Goal: Task Accomplishment & Management: Use online tool/utility

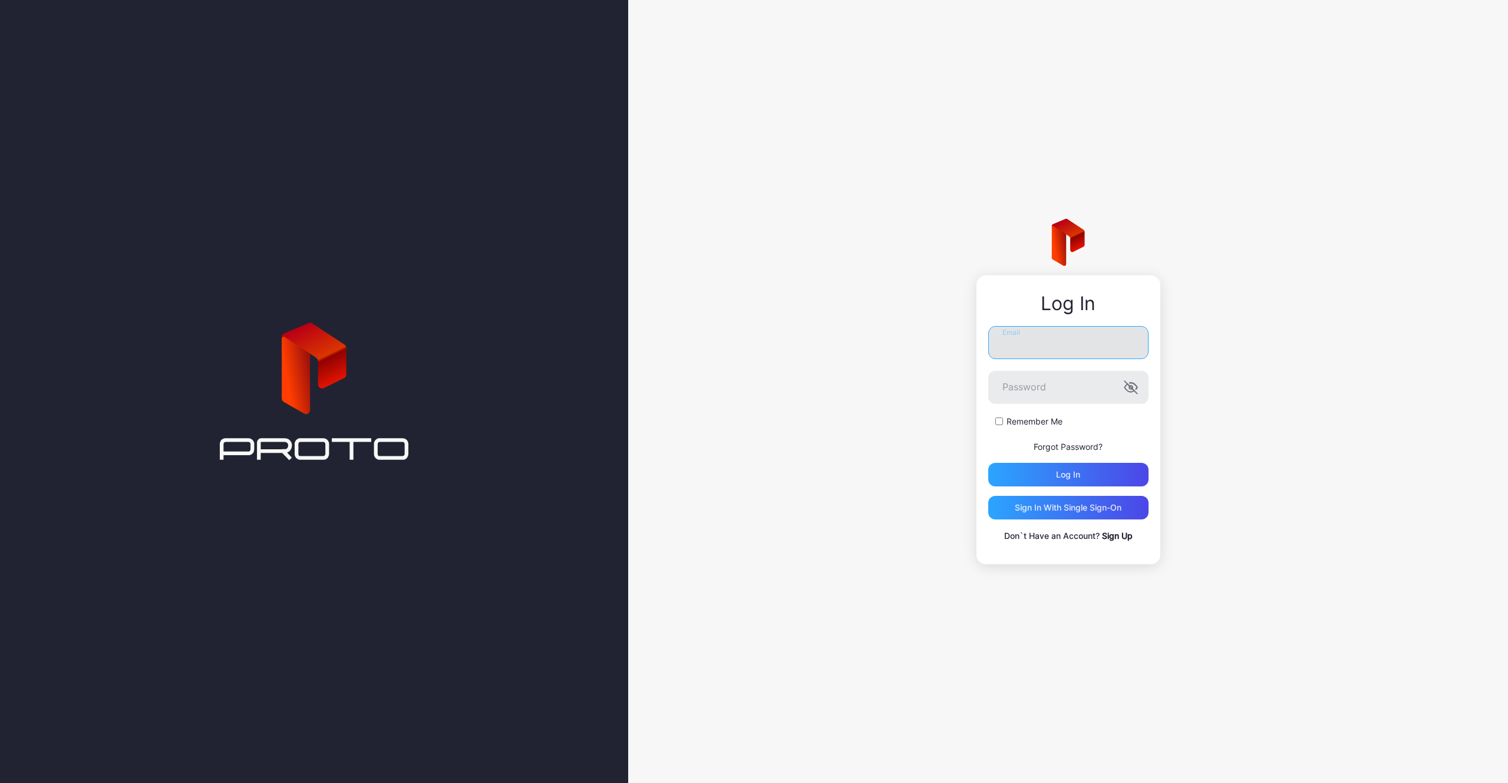
click at [1012, 344] on input "Email" at bounding box center [1068, 342] width 160 height 33
click at [1014, 346] on input "Email" at bounding box center [1068, 342] width 160 height 33
type input "**********"
click at [1038, 478] on div "Log in" at bounding box center [1068, 479] width 160 height 24
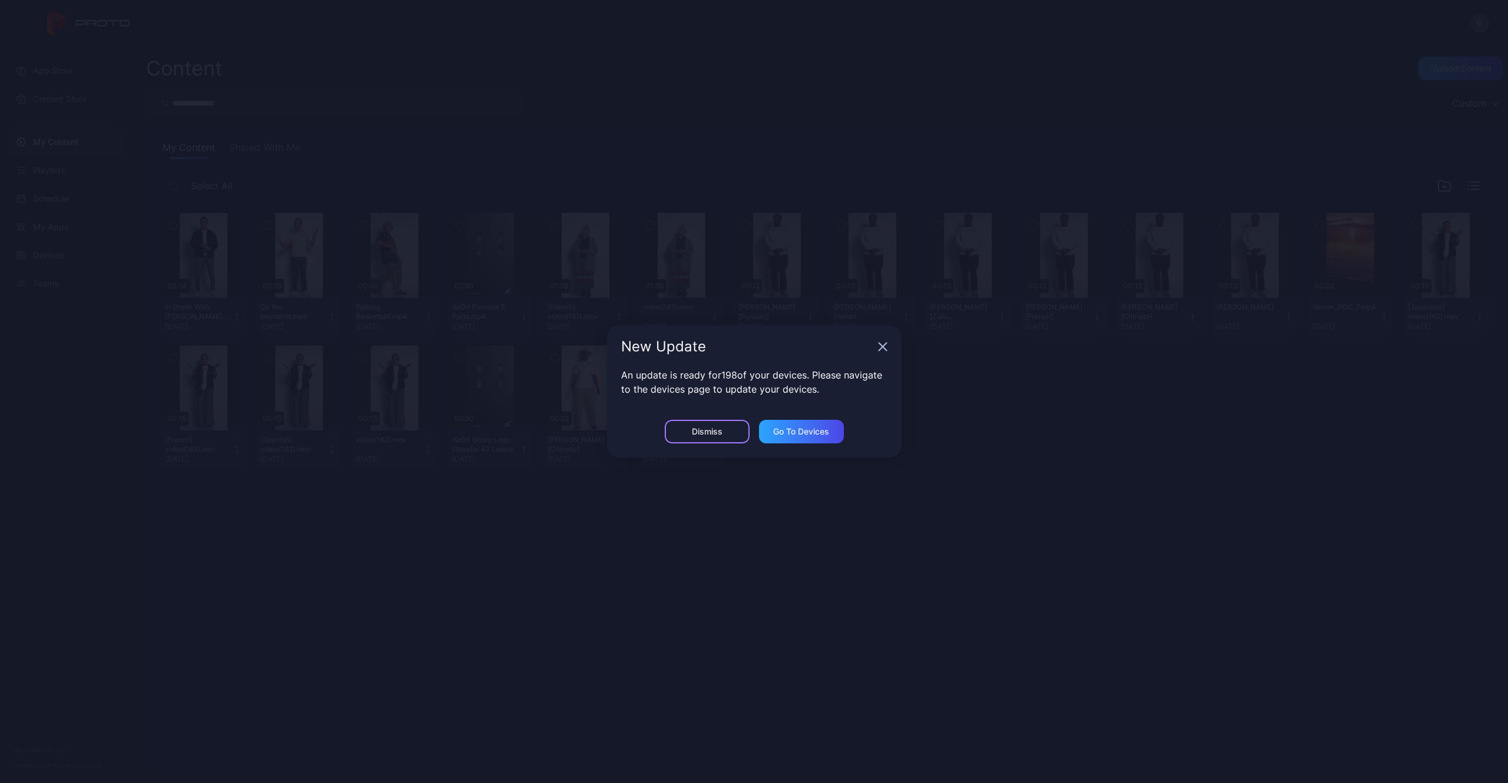
click at [711, 437] on div "Dismiss" at bounding box center [707, 432] width 85 height 24
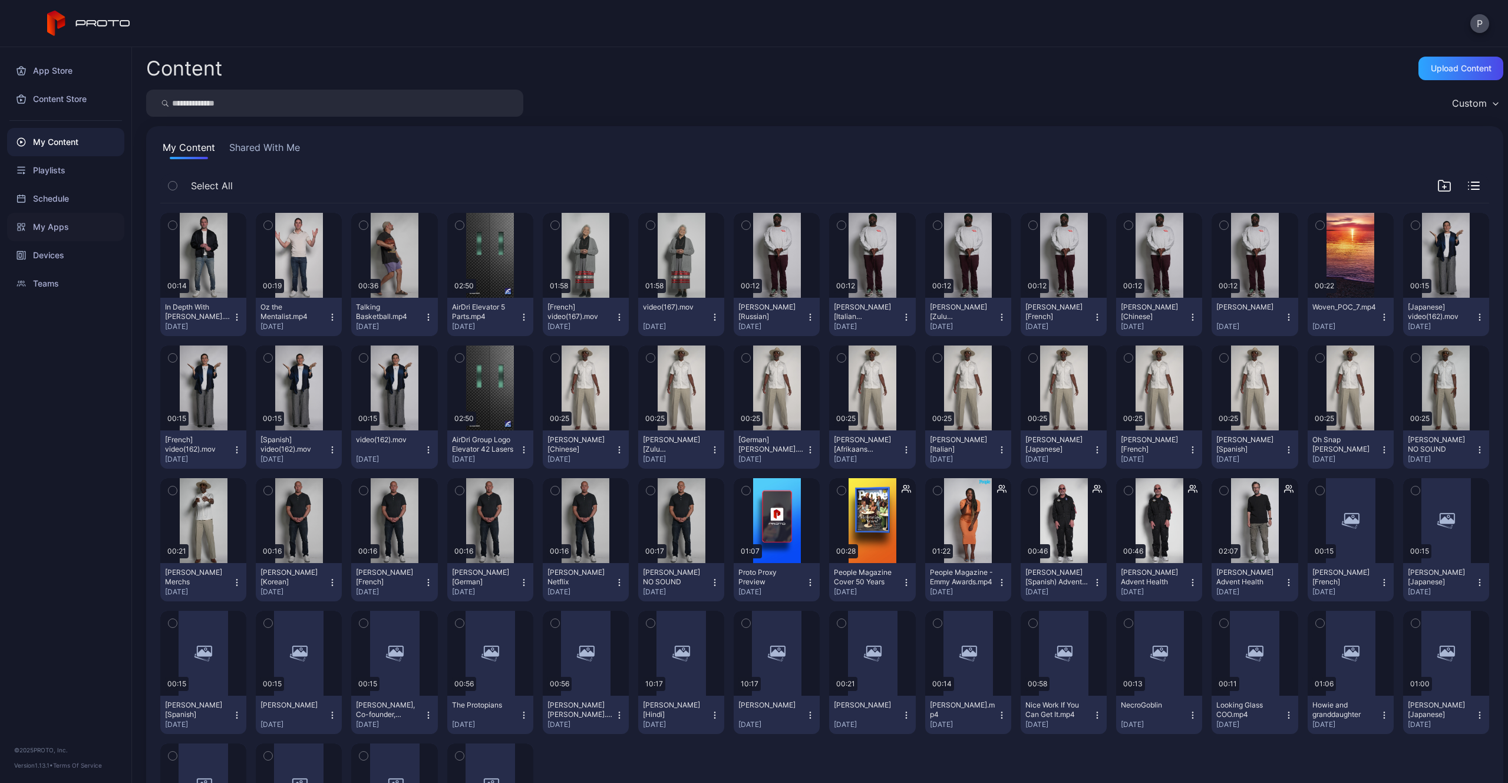
click at [81, 225] on div "My Apps" at bounding box center [65, 227] width 117 height 28
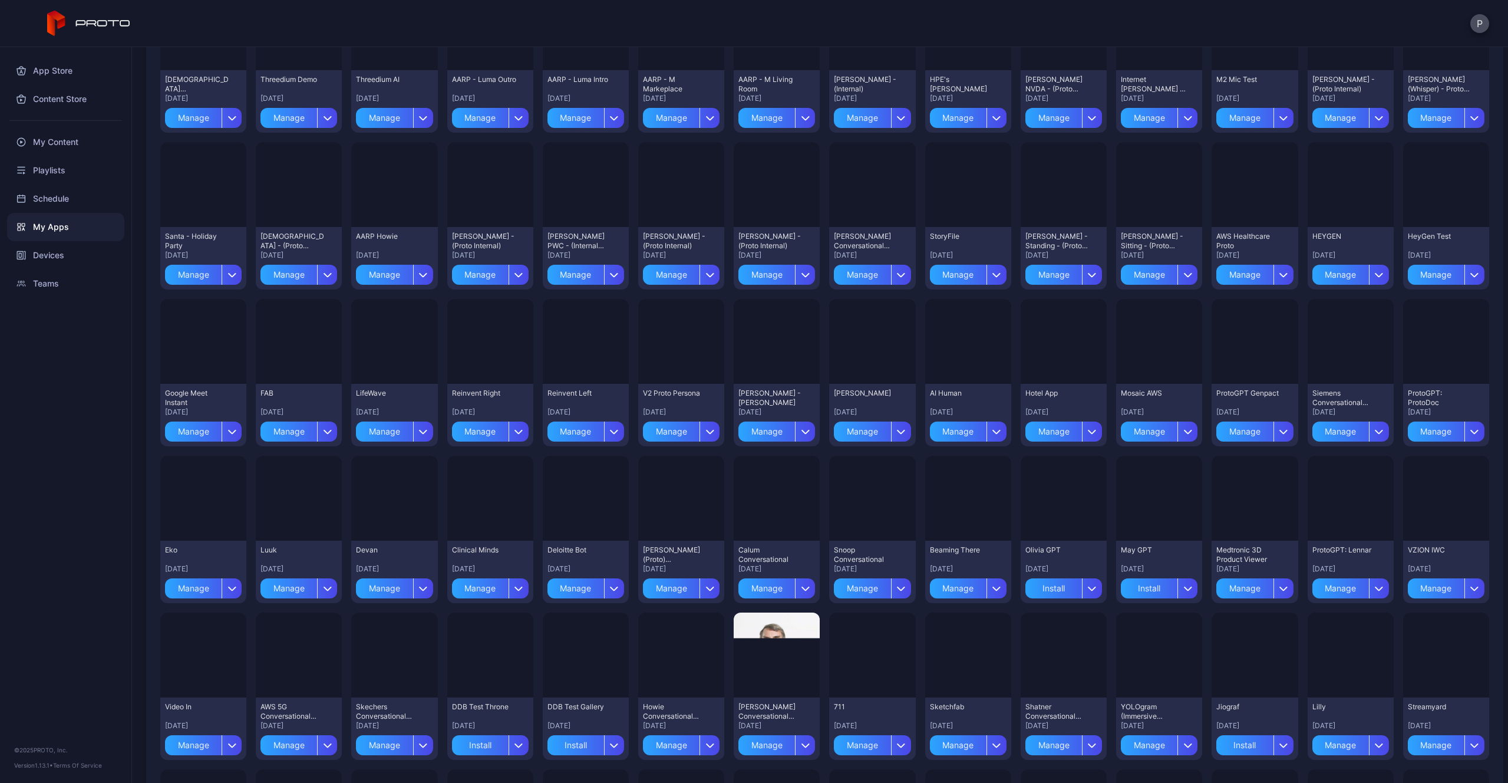
scroll to position [1028, 0]
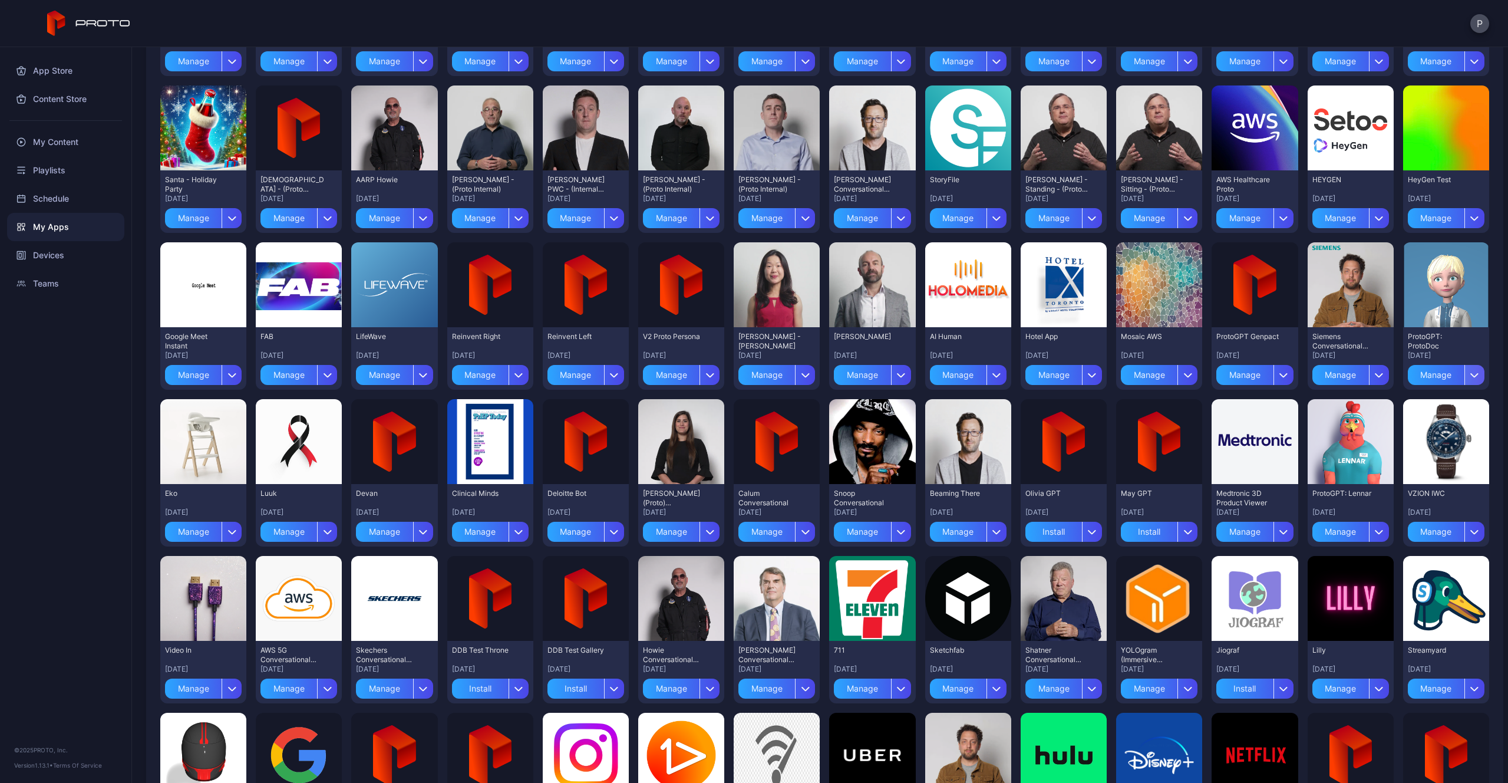
click at [1470, 374] on icon "button" at bounding box center [1474, 374] width 9 height 5
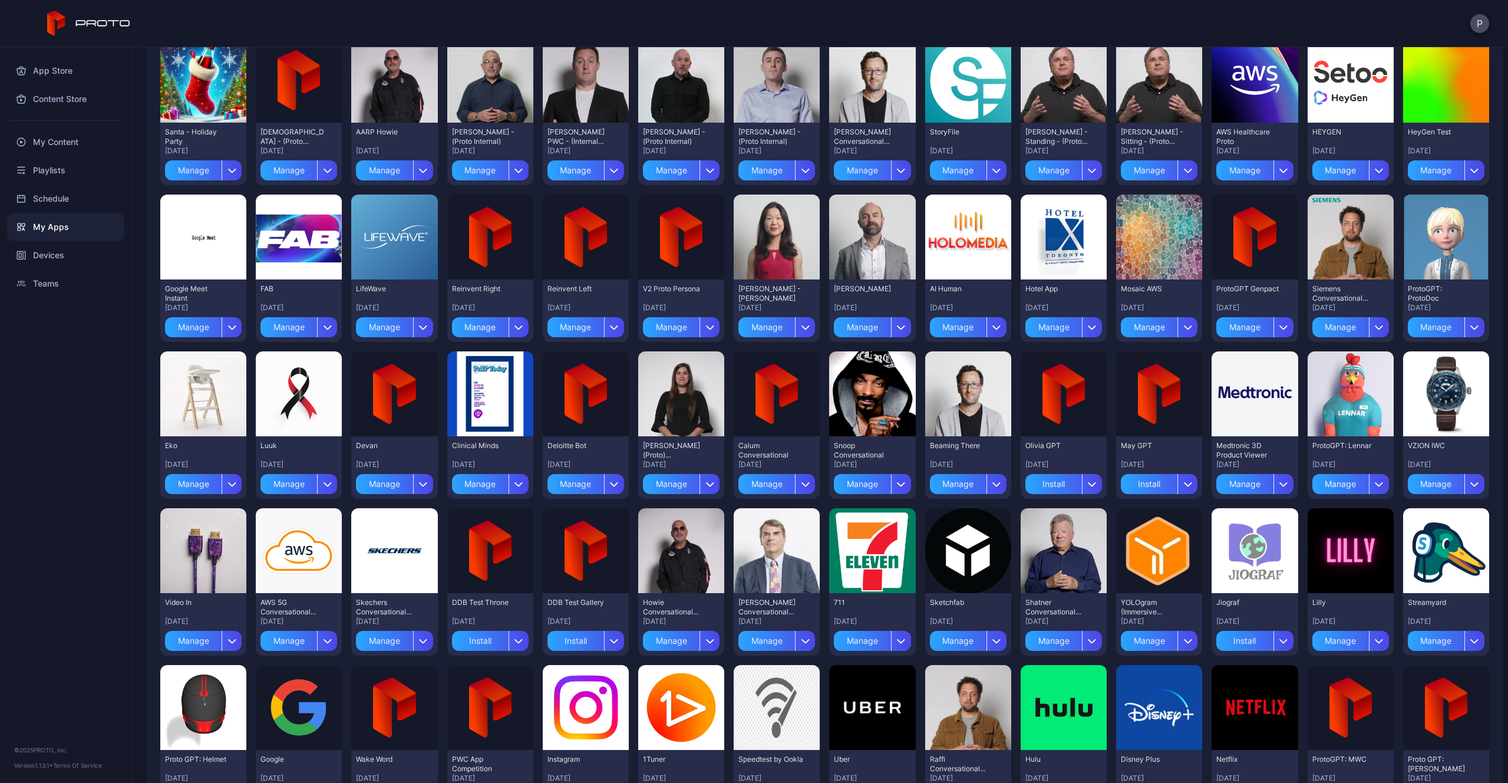
scroll to position [1074, 0]
